Goal: Transaction & Acquisition: Book appointment/travel/reservation

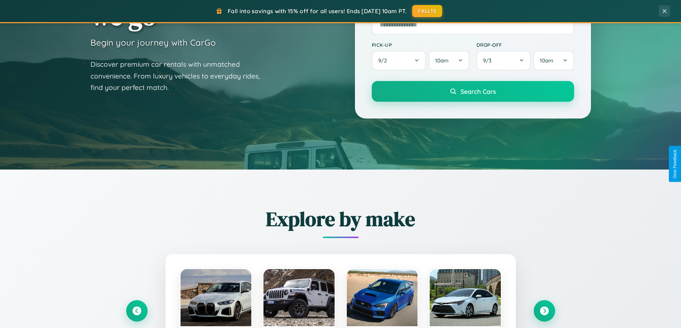
scroll to position [1375, 0]
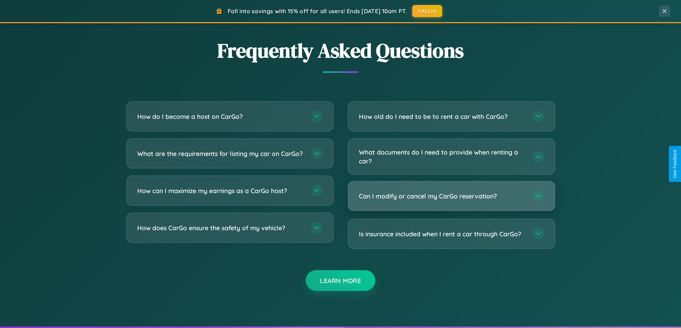
click at [451, 196] on h3 "Can I modify or cancel my CarGo reservation?" at bounding box center [442, 196] width 166 height 9
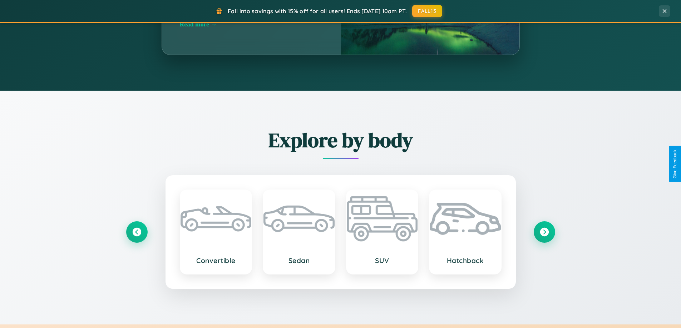
scroll to position [492, 0]
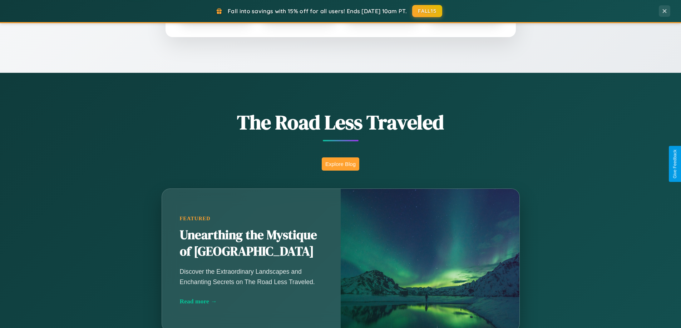
click at [340, 164] on button "Explore Blog" at bounding box center [340, 164] width 38 height 13
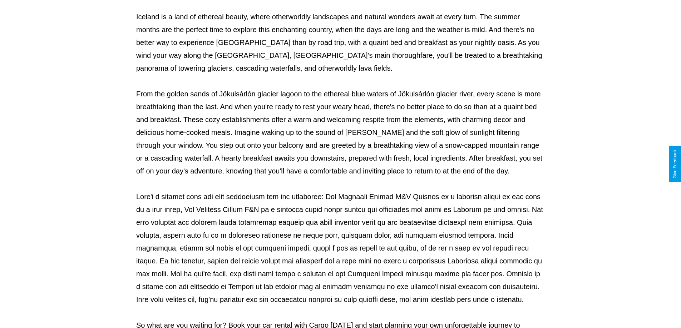
scroll to position [231, 0]
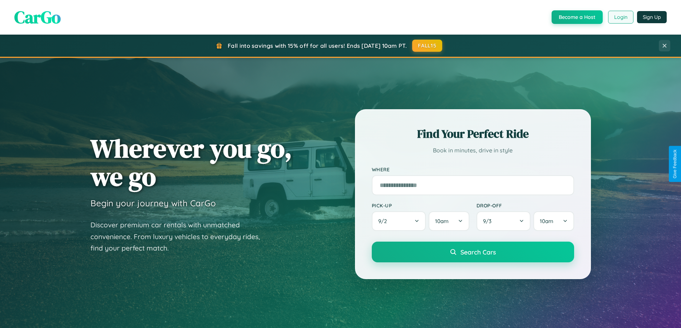
click at [620, 17] on button "Login" at bounding box center [620, 17] width 25 height 13
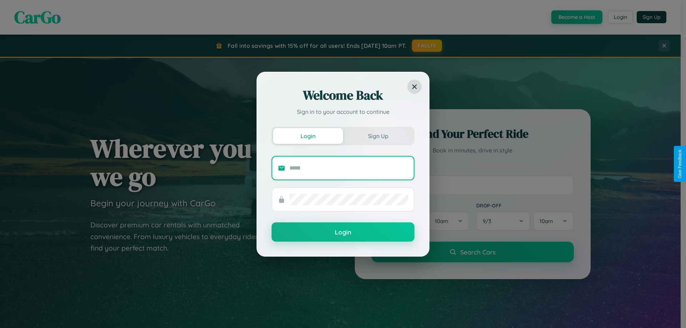
click at [349, 168] on input "text" at bounding box center [348, 168] width 119 height 11
type input "**********"
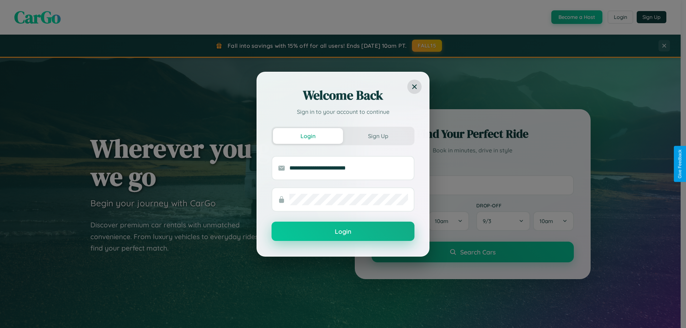
click at [343, 232] on button "Login" at bounding box center [342, 231] width 143 height 19
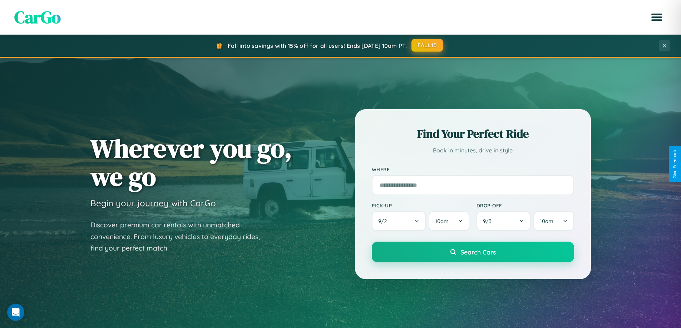
click at [427, 45] on button "FALL15" at bounding box center [426, 45] width 31 height 13
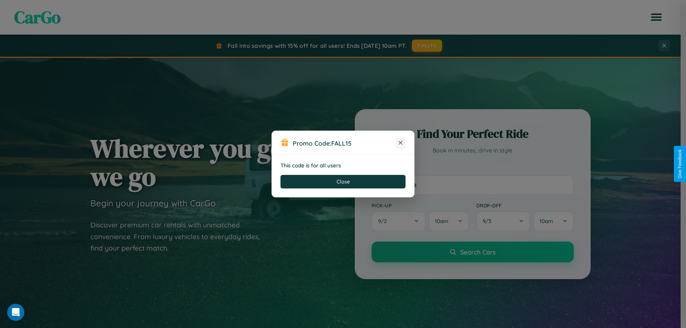
click at [400, 143] on icon at bounding box center [400, 142] width 7 height 7
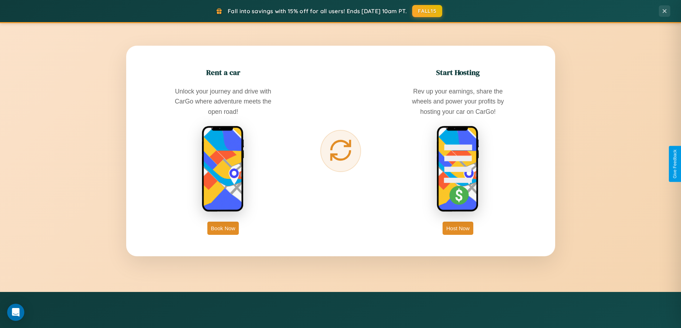
scroll to position [1148, 0]
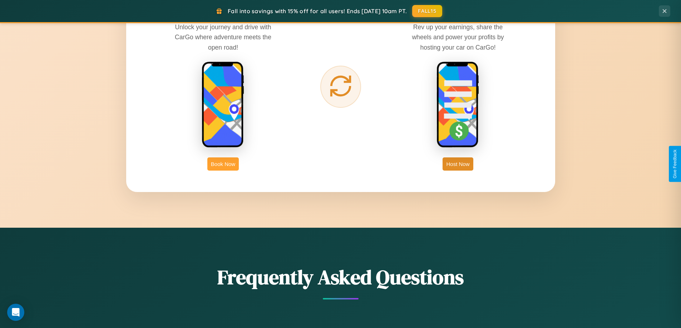
click at [223, 164] on button "Book Now" at bounding box center [222, 164] width 31 height 13
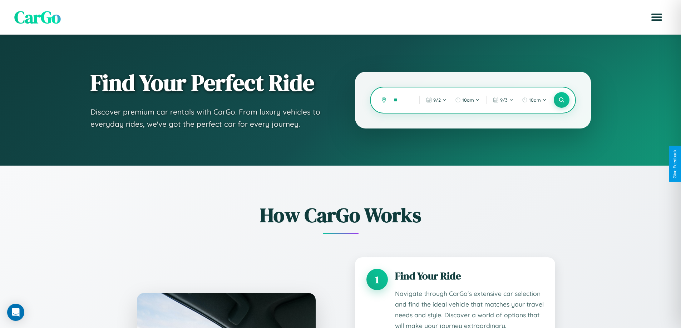
type input "***"
